Goal: Task Accomplishment & Management: Use online tool/utility

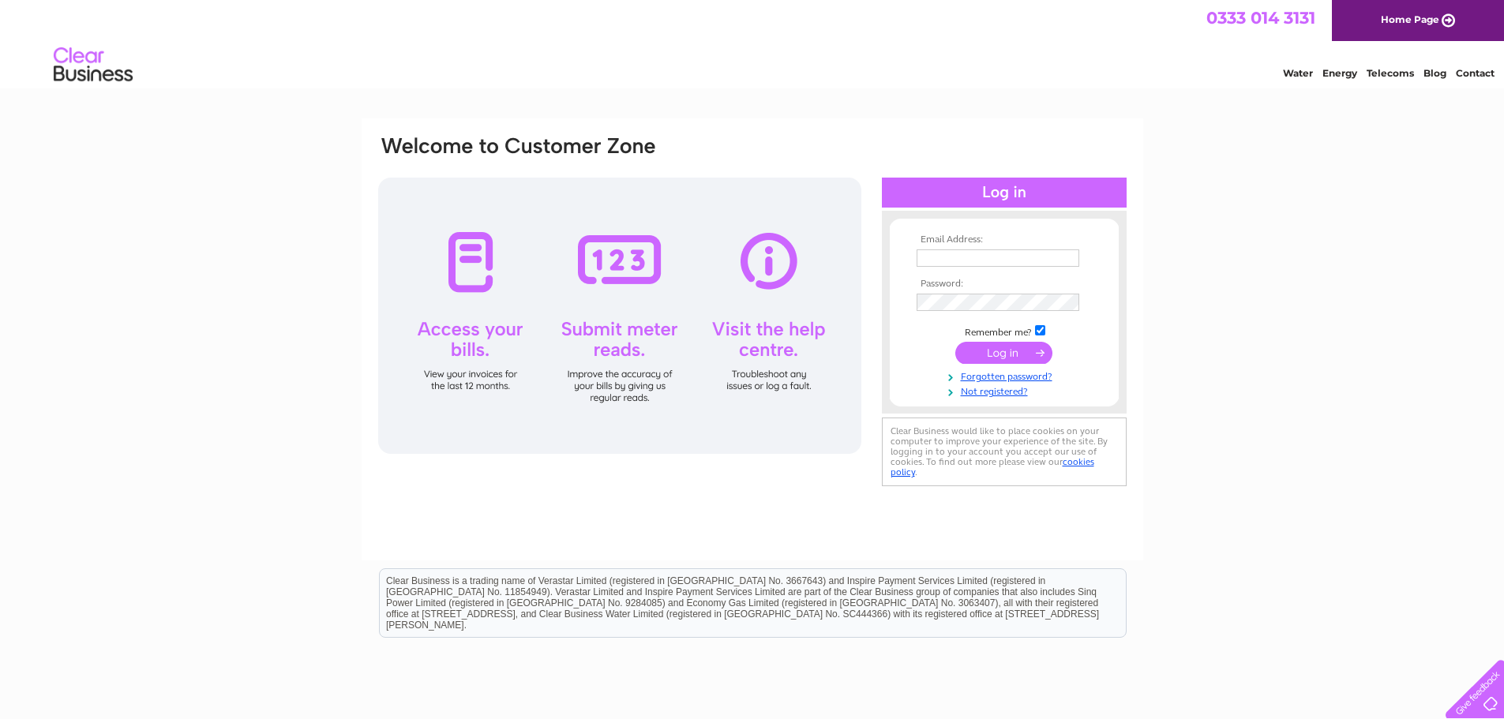
type input "skellisterstores@live.co.uk"
click at [996, 349] on input "submit" at bounding box center [1004, 353] width 97 height 22
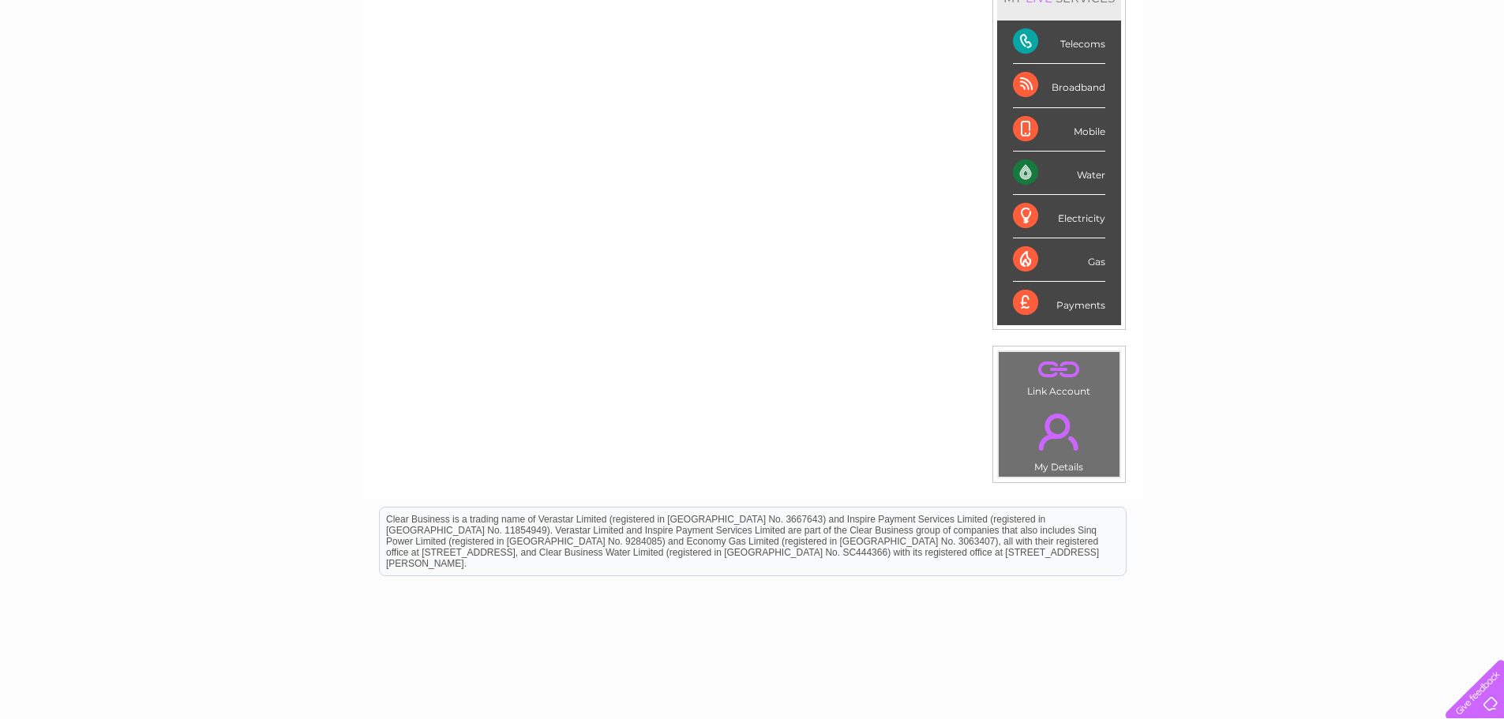
scroll to position [158, 0]
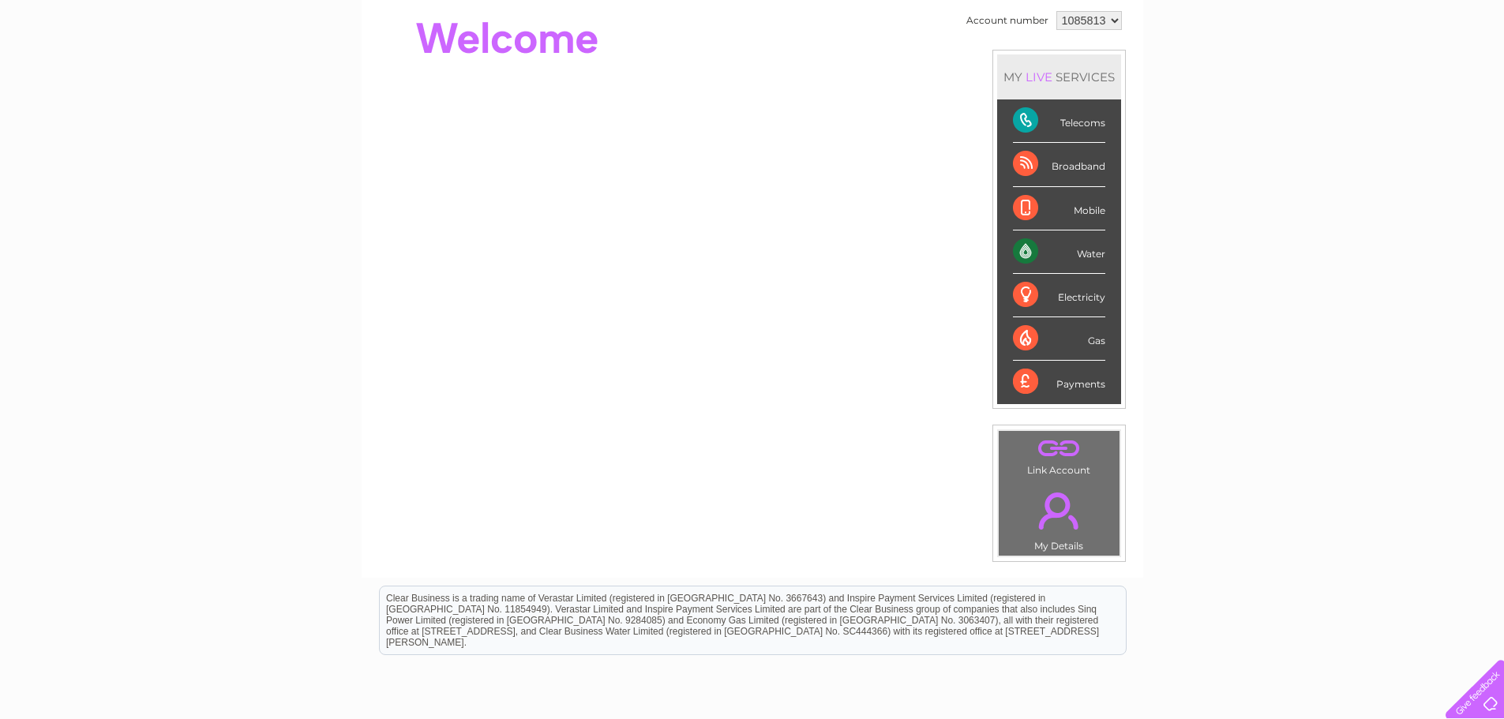
click at [1030, 251] on div "Water" at bounding box center [1059, 252] width 92 height 43
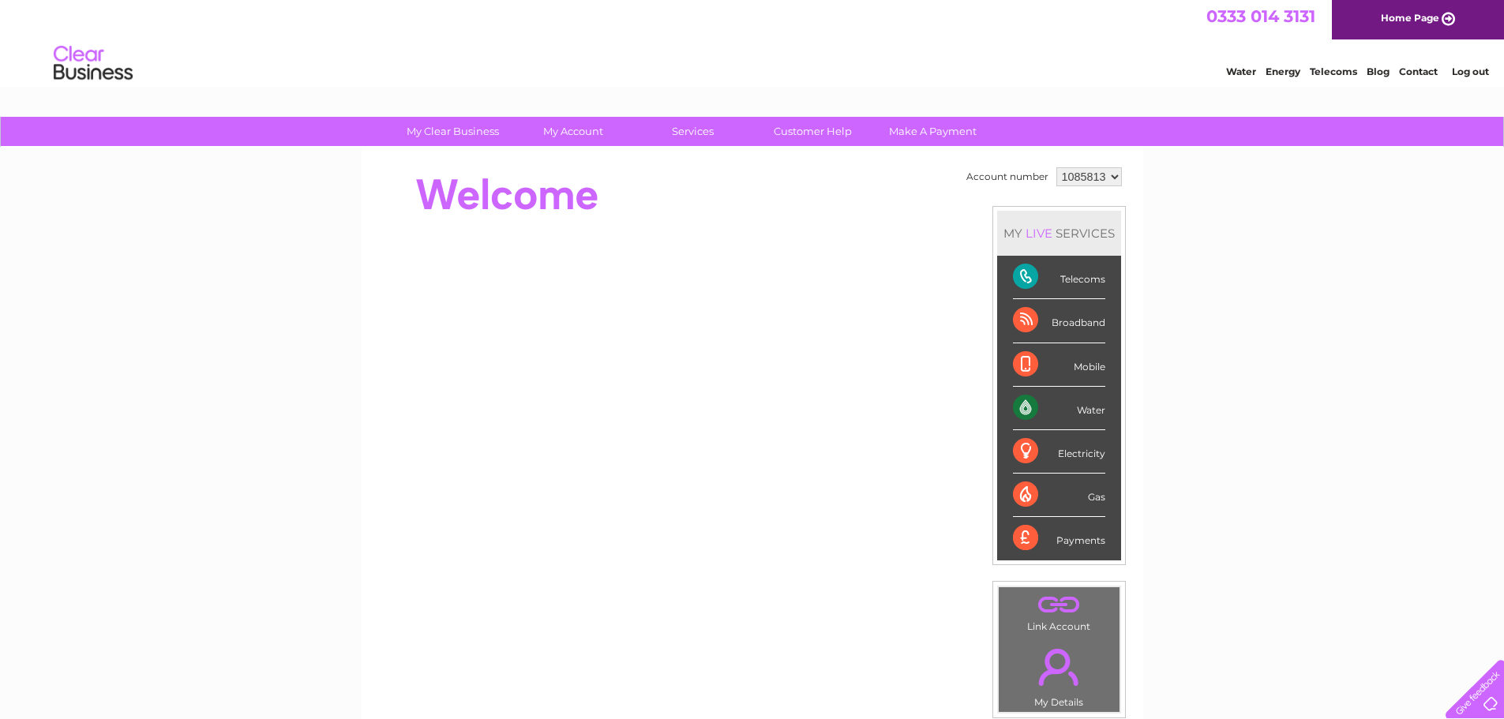
scroll to position [0, 0]
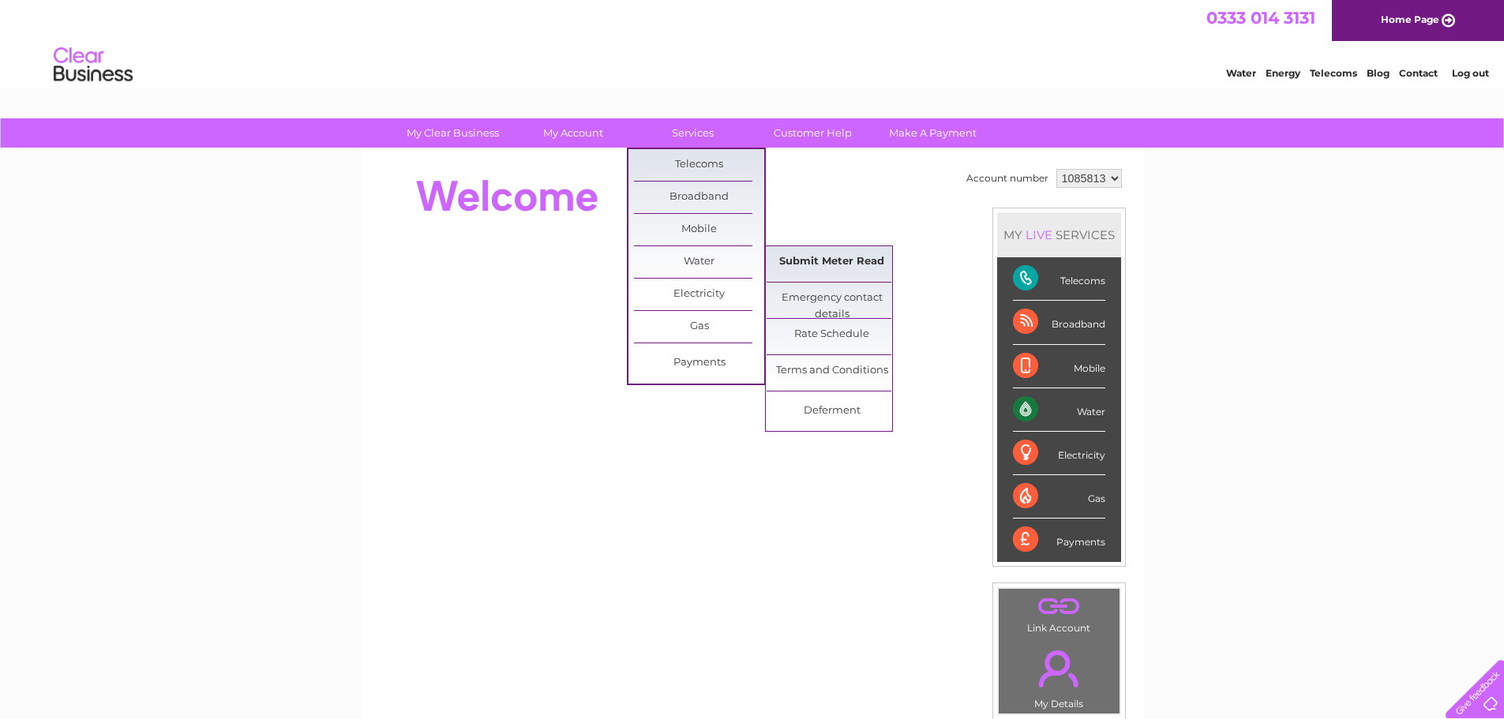
click at [831, 260] on link "Submit Meter Read" at bounding box center [832, 262] width 130 height 32
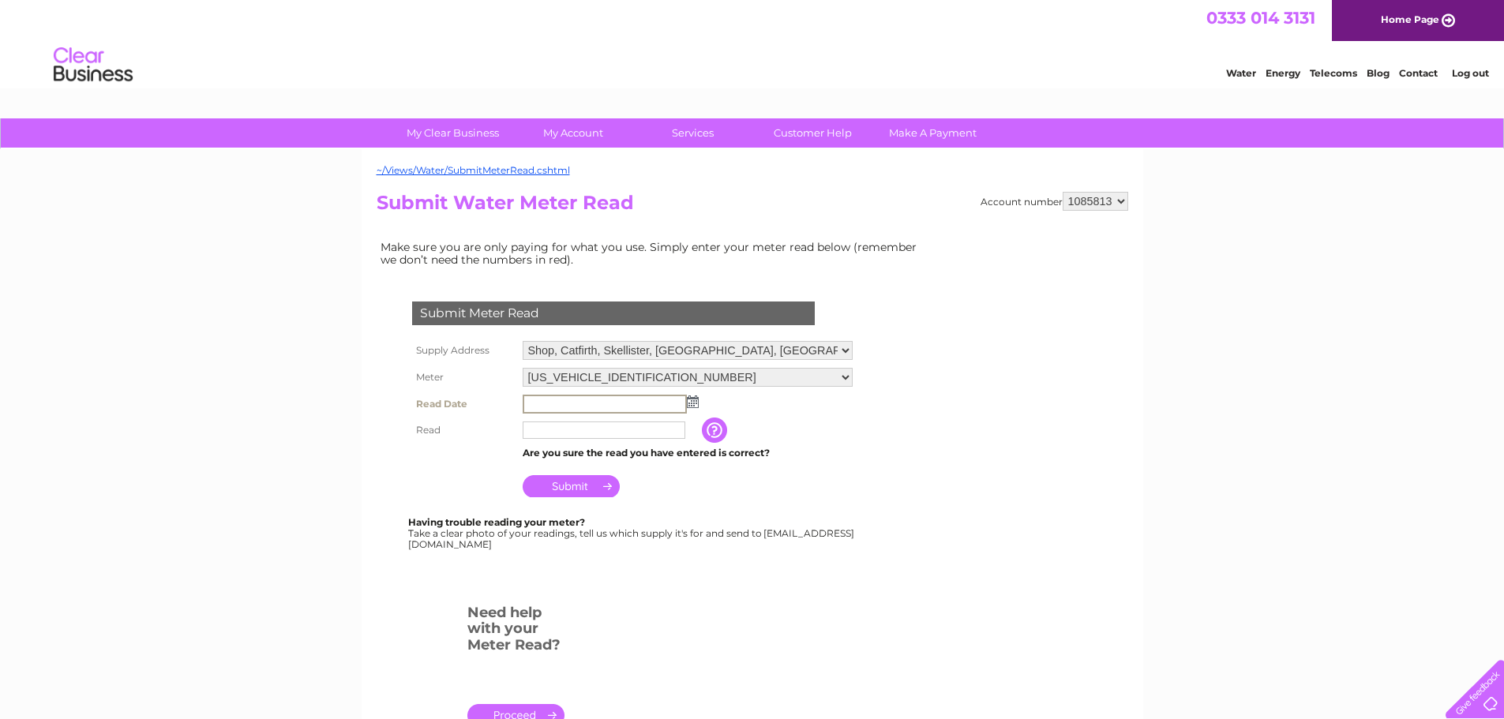
click at [602, 400] on input "text" at bounding box center [605, 404] width 164 height 19
click at [693, 400] on img at bounding box center [693, 402] width 12 height 13
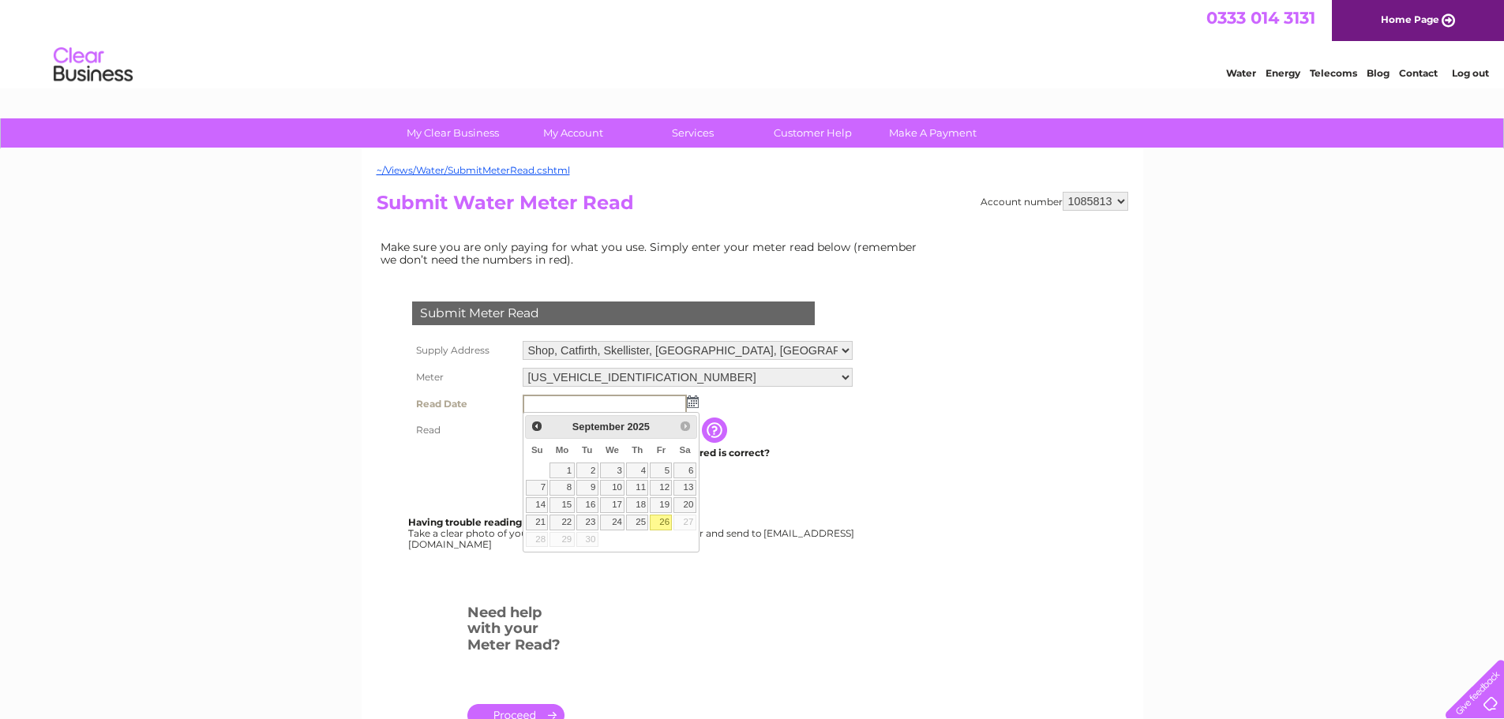
click at [657, 521] on link "26" at bounding box center [661, 523] width 22 height 16
type input "2025/09/26"
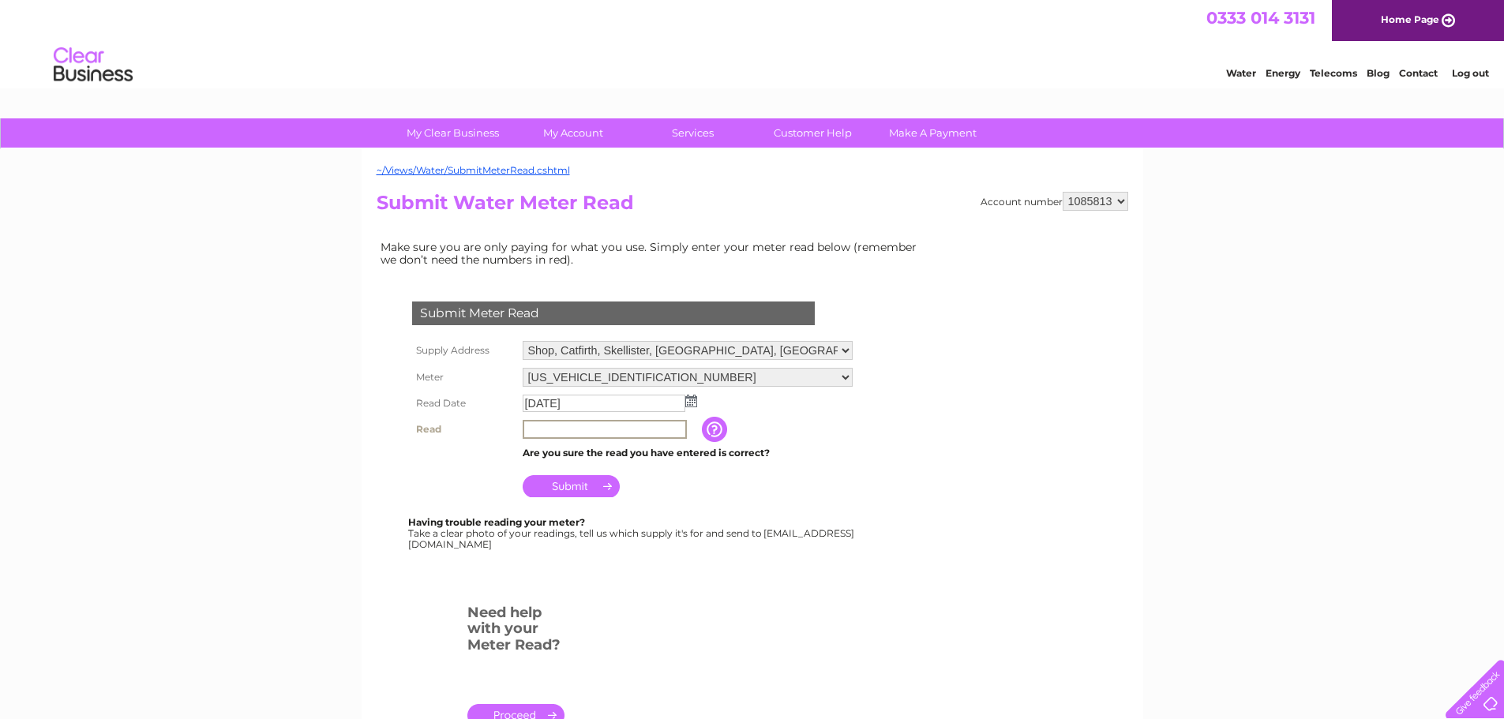
click at [565, 423] on input "text" at bounding box center [605, 429] width 164 height 19
click at [593, 427] on input "text" at bounding box center [605, 429] width 164 height 19
click at [534, 433] on input "text" at bounding box center [605, 429] width 164 height 19
type input "00080"
click at [574, 481] on input "Submit" at bounding box center [571, 485] width 97 height 22
